Goal: Transaction & Acquisition: Purchase product/service

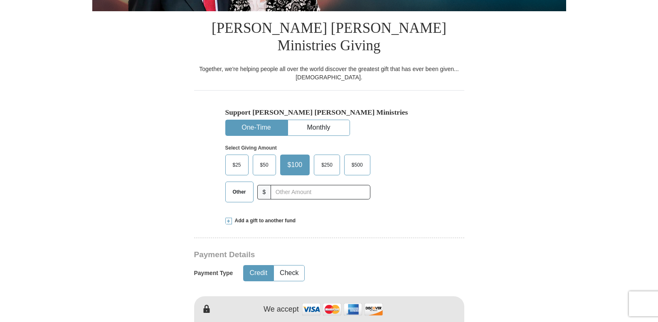
scroll to position [212, 0]
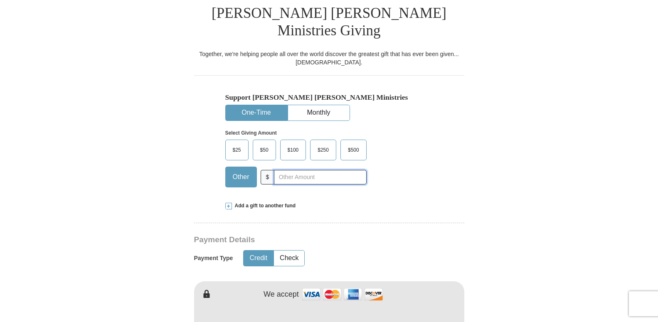
click at [274, 170] on input "text" at bounding box center [320, 177] width 92 height 15
type input "25.00"
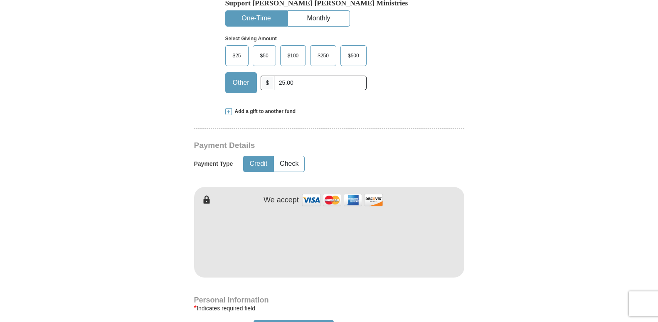
scroll to position [339, 0]
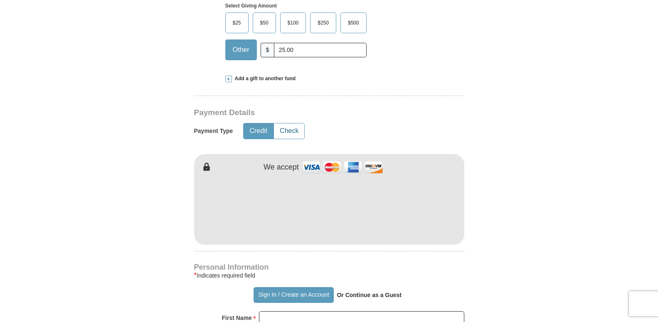
click at [294, 123] on button "Check" at bounding box center [289, 130] width 30 height 15
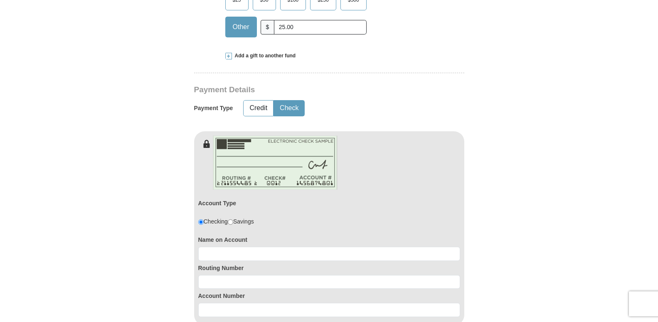
scroll to position [382, 0]
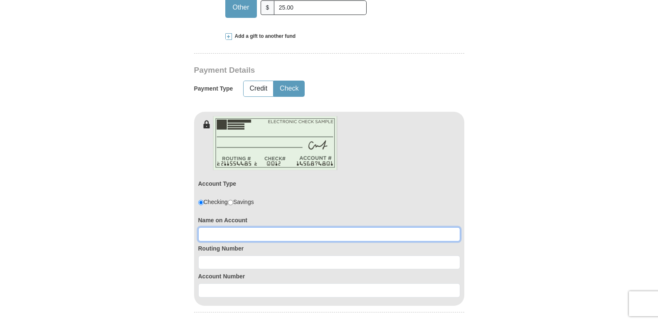
click at [211, 227] on input at bounding box center [329, 234] width 262 height 14
type input "[PERSON_NAME]"
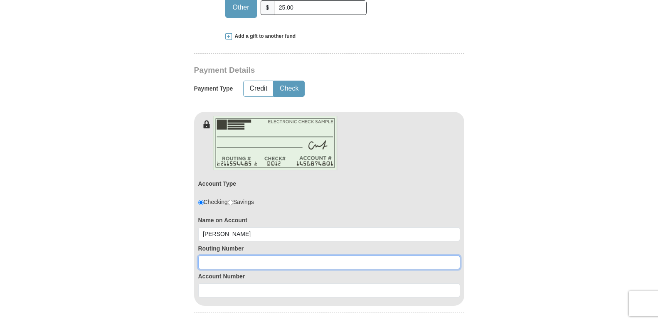
click at [205, 256] on input at bounding box center [329, 263] width 262 height 14
type input "271290681"
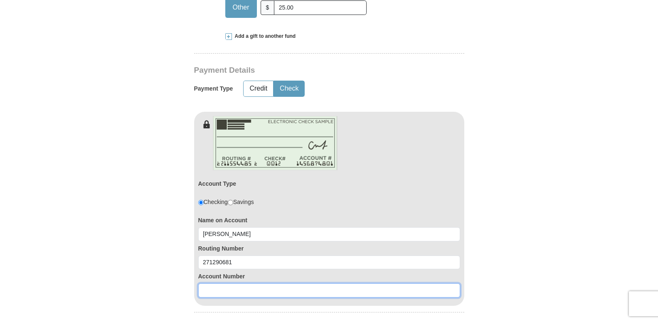
click at [207, 284] on input at bounding box center [329, 291] width 262 height 14
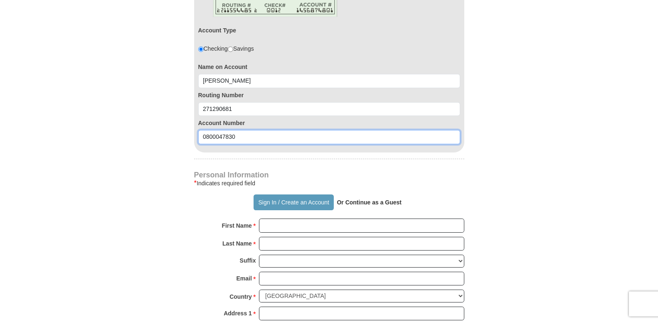
scroll to position [551, 0]
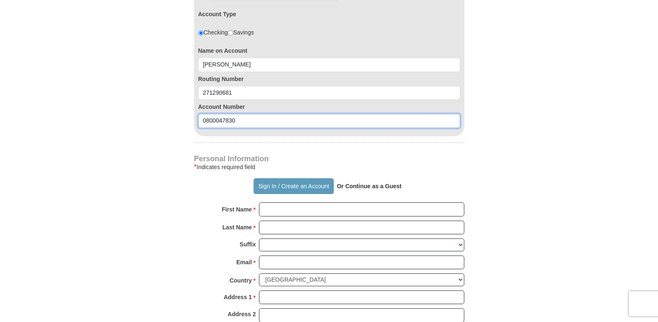
type input "0800047830"
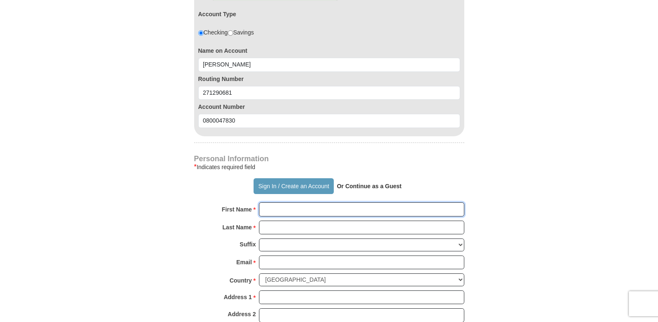
click at [274, 202] on input "First Name *" at bounding box center [361, 209] width 205 height 14
type input "[PERSON_NAME]"
click at [276, 221] on input "Last Name *" at bounding box center [361, 228] width 205 height 14
type input "Davidson"
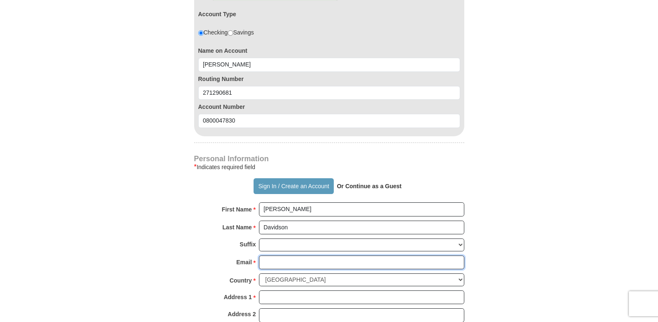
click at [268, 256] on input "Email *" at bounding box center [361, 263] width 205 height 14
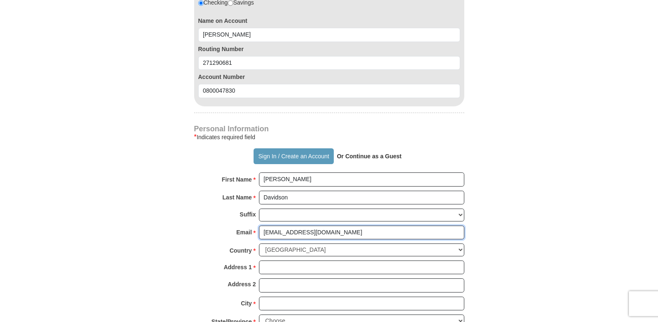
scroll to position [594, 0]
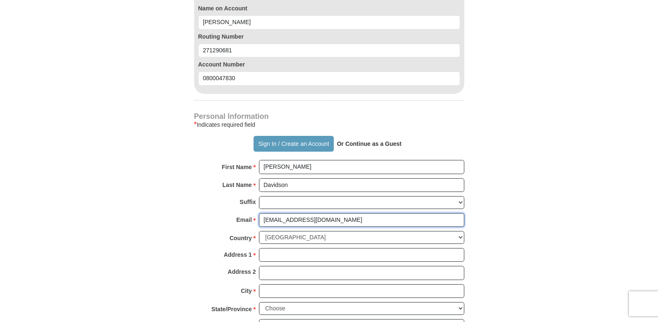
type input "[EMAIL_ADDRESS][DOMAIN_NAME]"
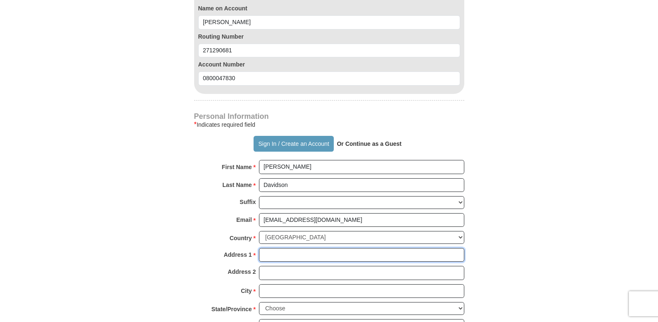
click at [270, 248] on input "Address 1 *" at bounding box center [361, 255] width 205 height 14
type input "[STREET_ADDRESS]"
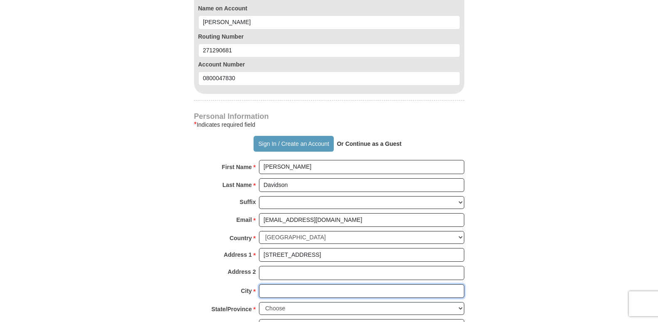
click at [267, 284] on input "City *" at bounding box center [361, 291] width 205 height 14
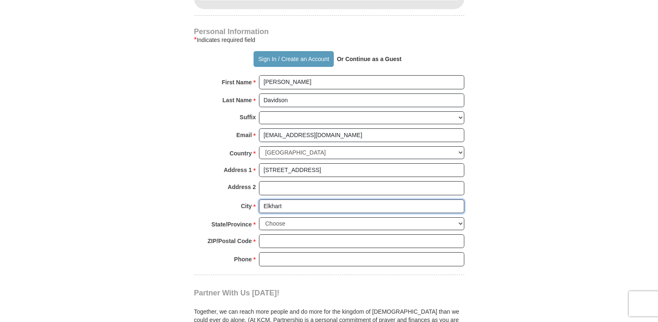
type input "Elkhart"
click at [259, 217] on select "Choose [US_STATE] [US_STATE] [US_STATE] [US_STATE] [US_STATE] Armed Forces Amer…" at bounding box center [361, 223] width 205 height 13
select select "IN"
click option "[US_STATE]" at bounding box center [0, 0] width 0 height 0
click at [264, 234] on input "ZIP/Postal Code *" at bounding box center [361, 241] width 205 height 14
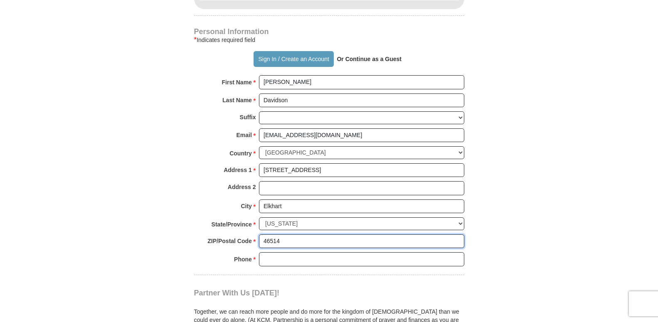
type input "46514"
click at [267, 252] on input "Phone * *" at bounding box center [361, 259] width 205 height 14
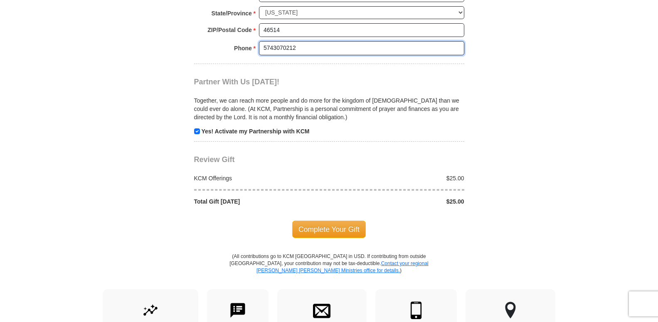
scroll to position [891, 0]
type input "5743070212"
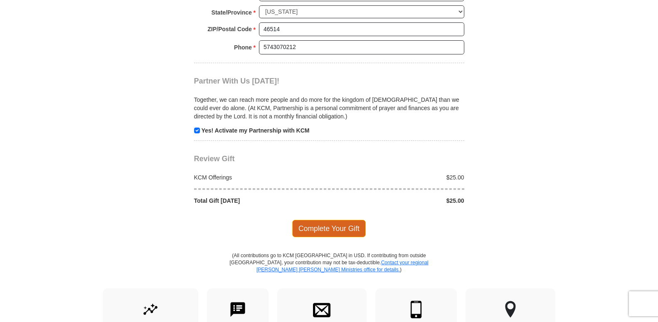
click at [327, 220] on span "Complete Your Gift" at bounding box center [329, 228] width 74 height 17
